Goal: Information Seeking & Learning: Learn about a topic

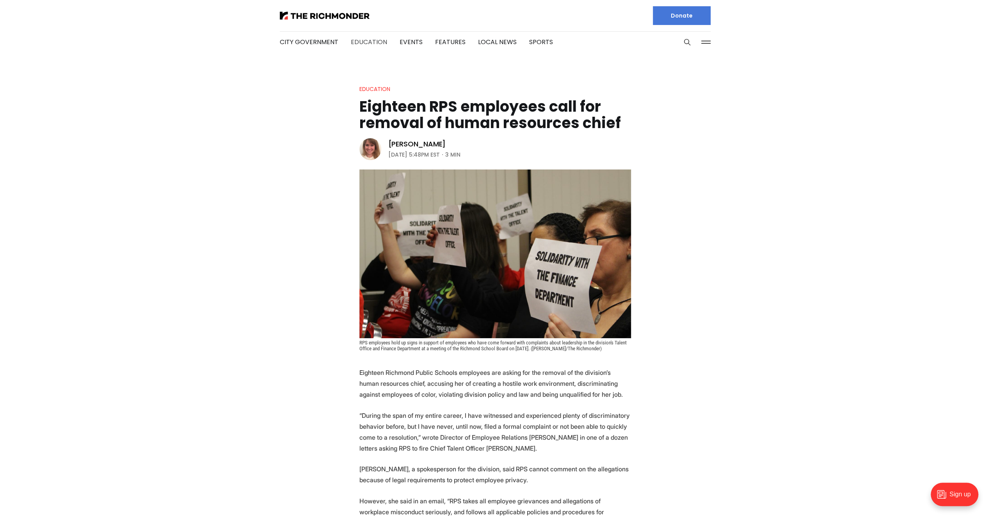
click at [374, 39] on link "Education" at bounding box center [369, 41] width 36 height 9
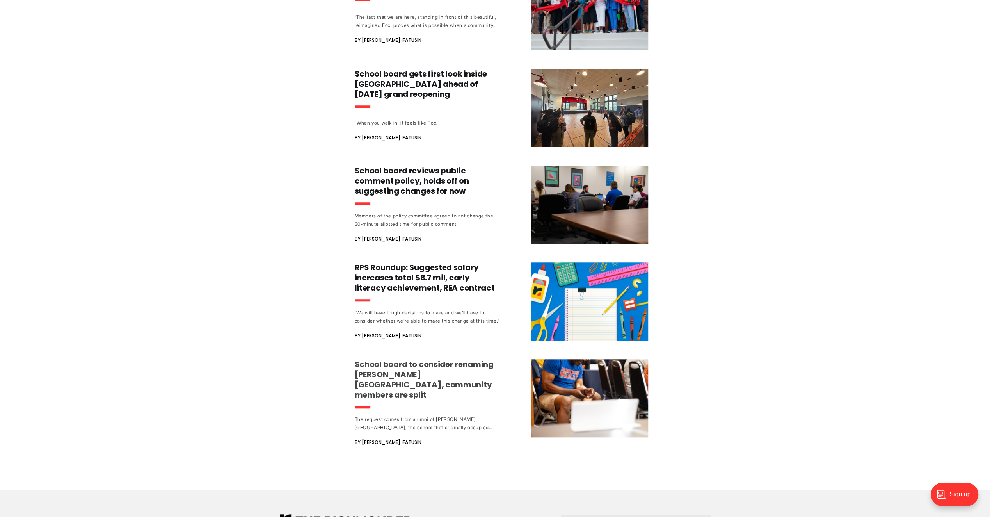
scroll to position [585, 0]
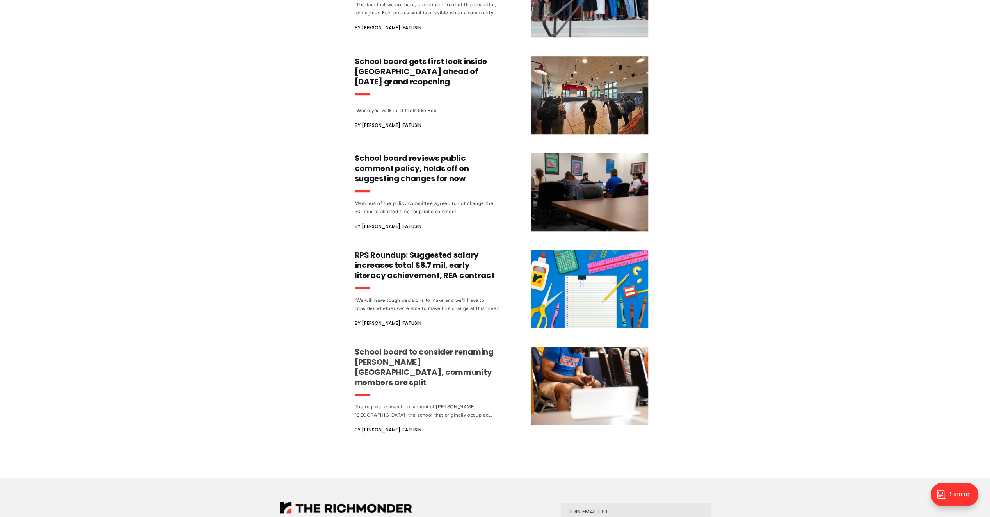
click at [428, 352] on h3 "School board to consider renaming [PERSON_NAME][GEOGRAPHIC_DATA], community mem…" at bounding box center [427, 367] width 145 height 41
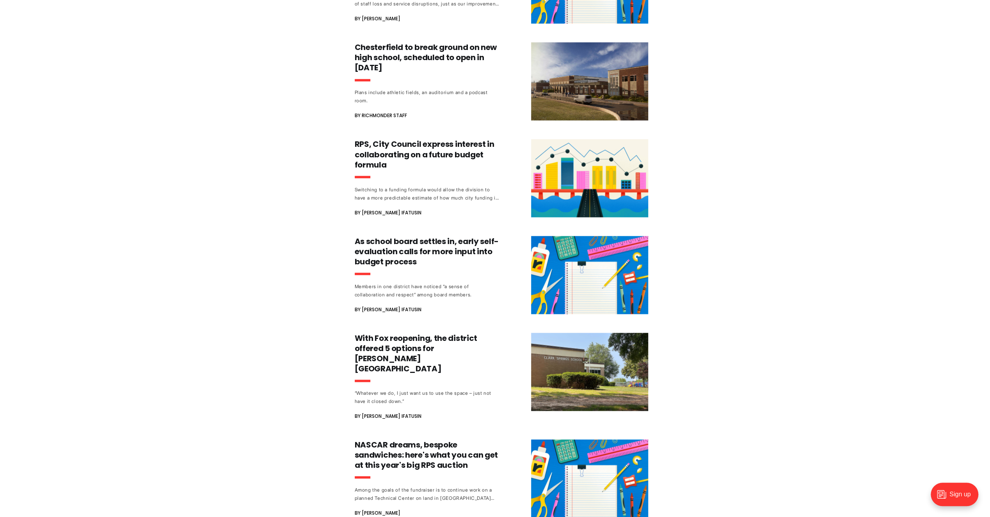
scroll to position [1366, 0]
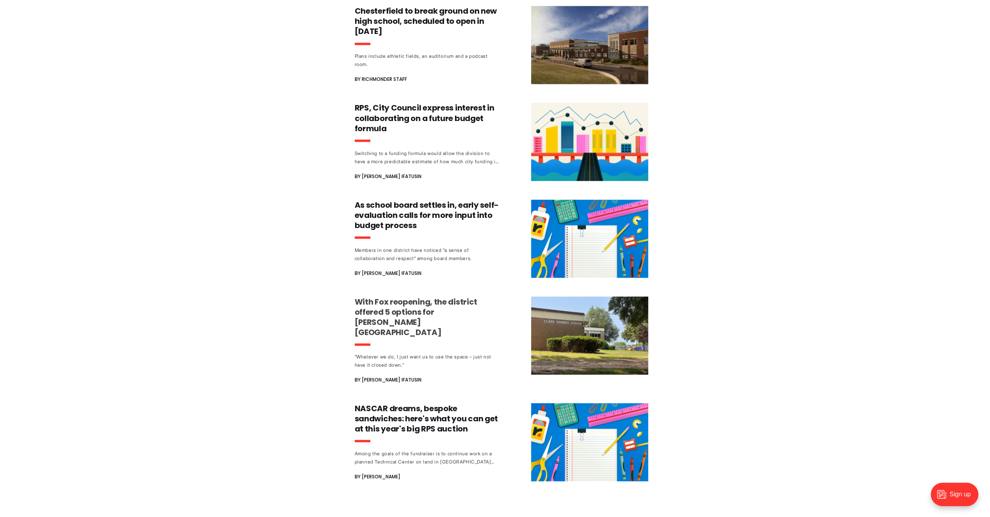
click at [431, 297] on h3 "With Fox reopening, the district offered 5 options for [PERSON_NAME][GEOGRAPHIC…" at bounding box center [427, 316] width 145 height 41
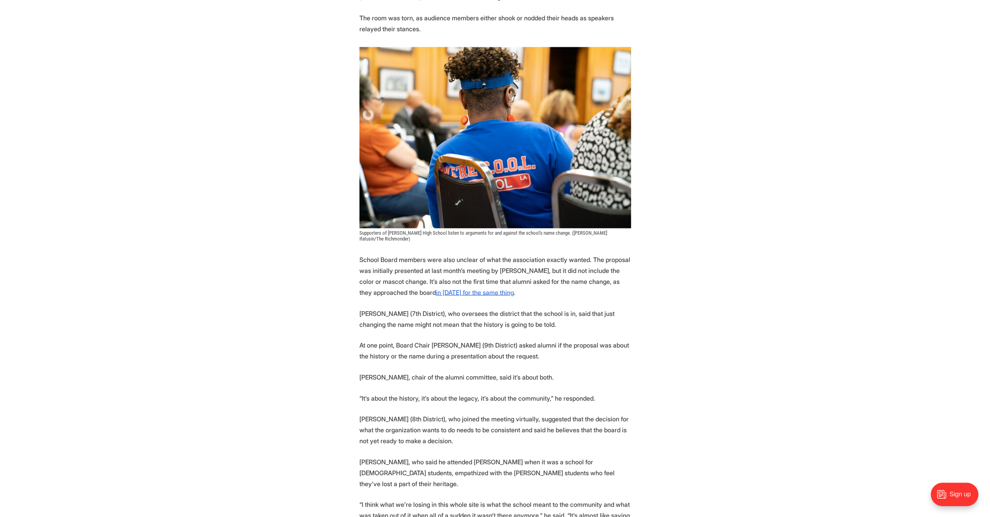
scroll to position [1483, 0]
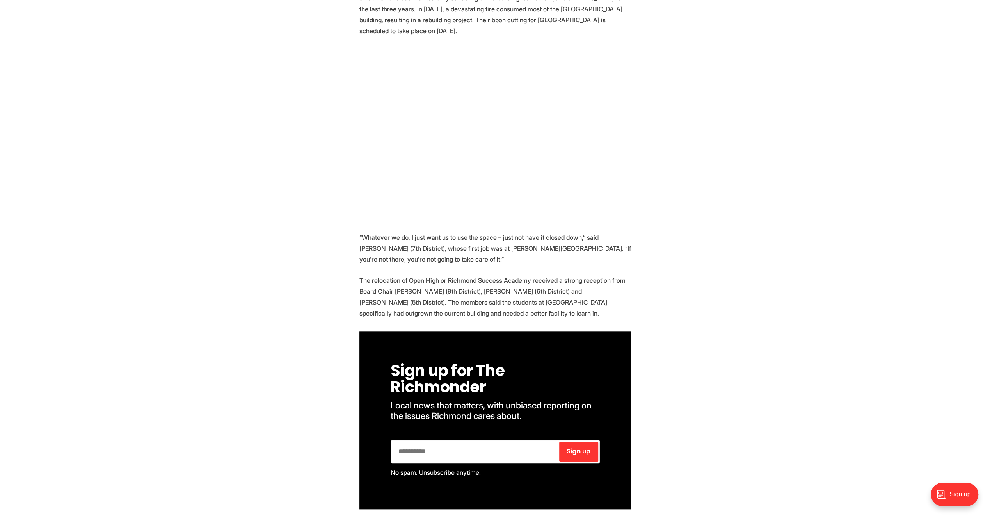
scroll to position [624, 0]
